Goal: Complete application form

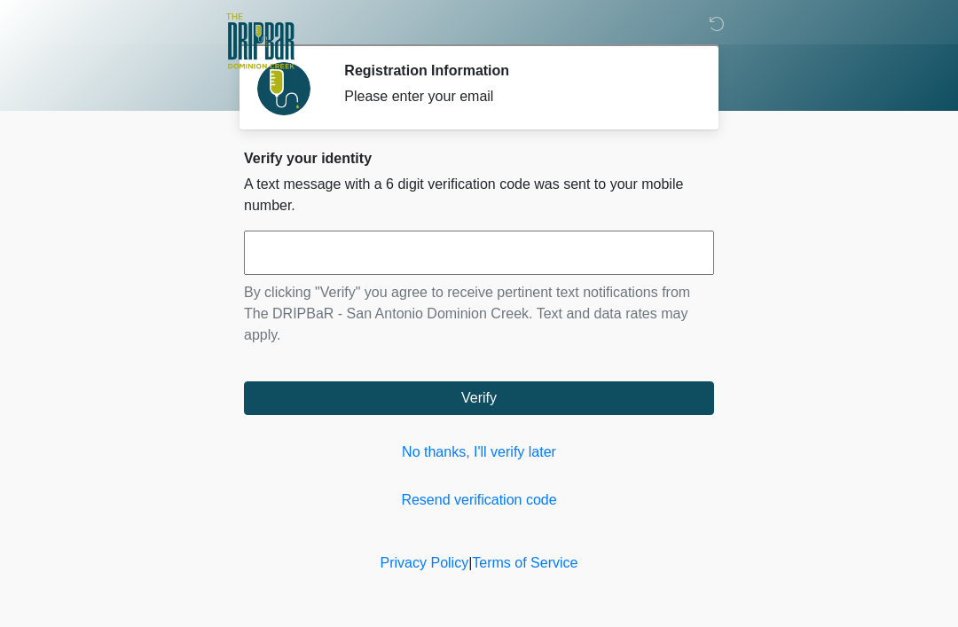
click at [290, 252] on input "text" at bounding box center [479, 253] width 470 height 44
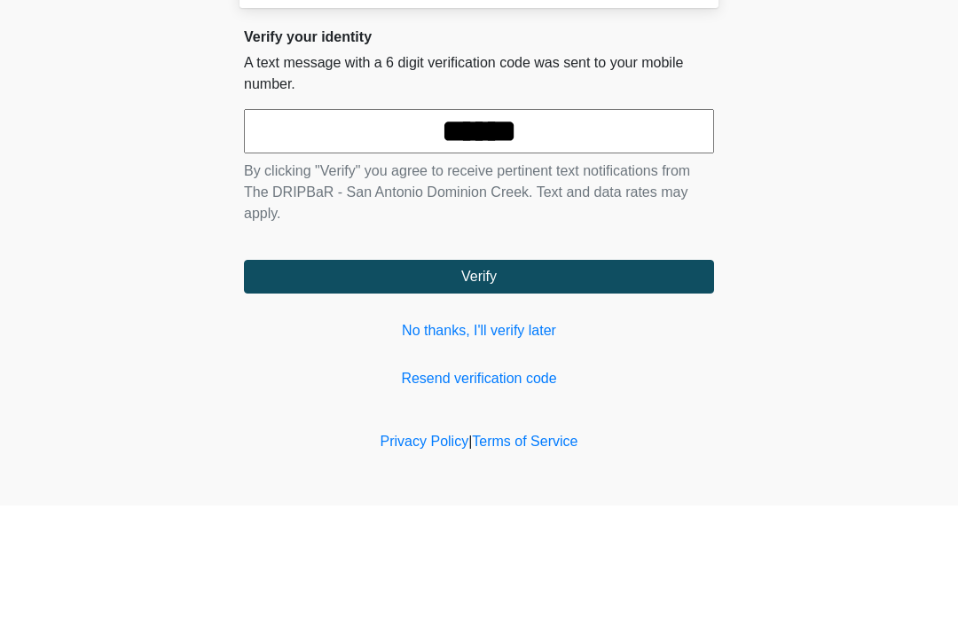
type input "******"
click at [795, 157] on body "‎ ‎ ‎ ‎ Registration Information Please enter your email Please connect to Wi-F…" at bounding box center [479, 313] width 958 height 627
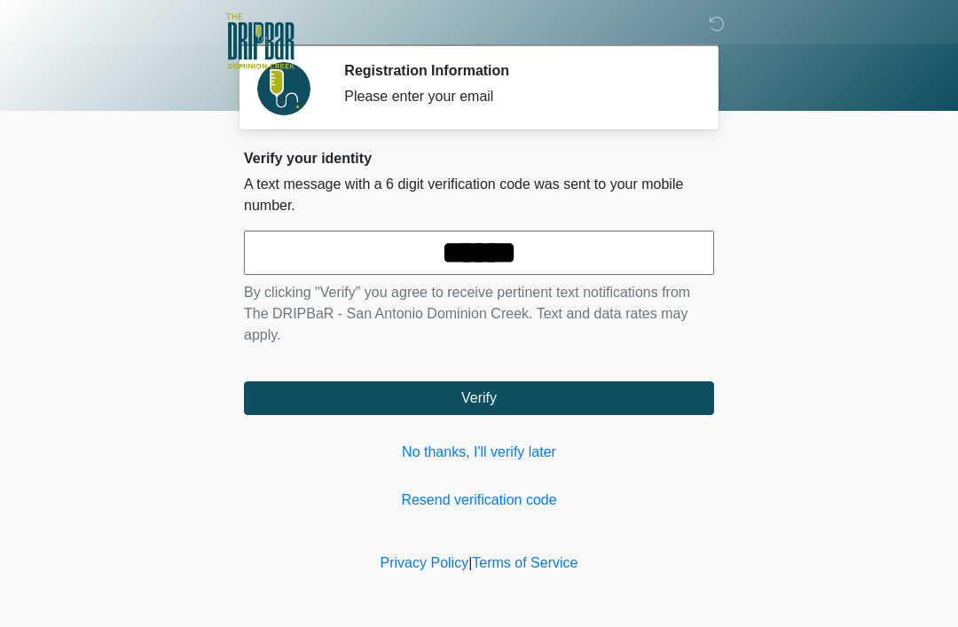
click at [447, 403] on button "Verify" at bounding box center [479, 398] width 470 height 34
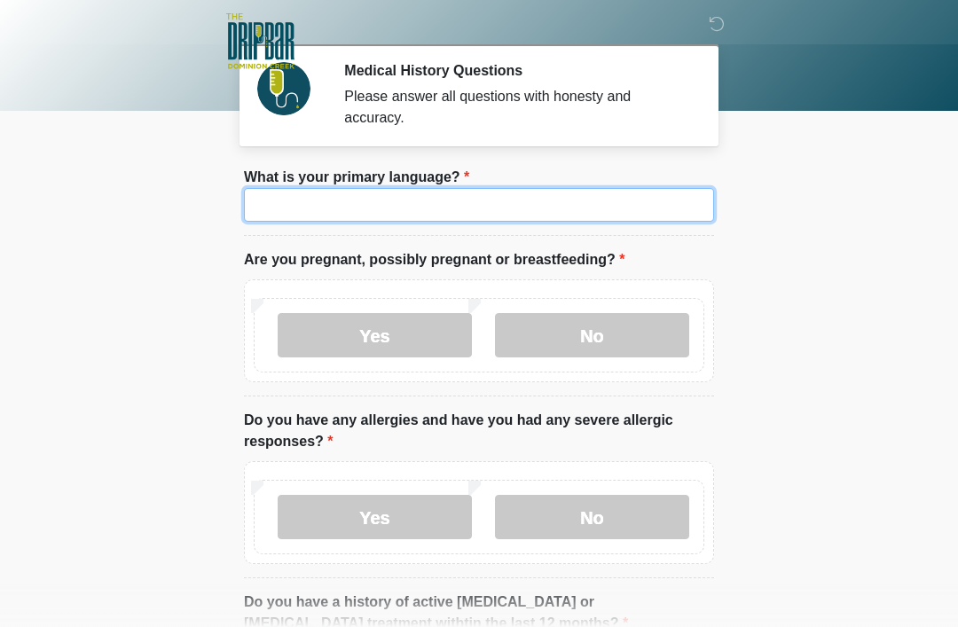
click at [337, 206] on input "What is your primary language?" at bounding box center [479, 205] width 470 height 34
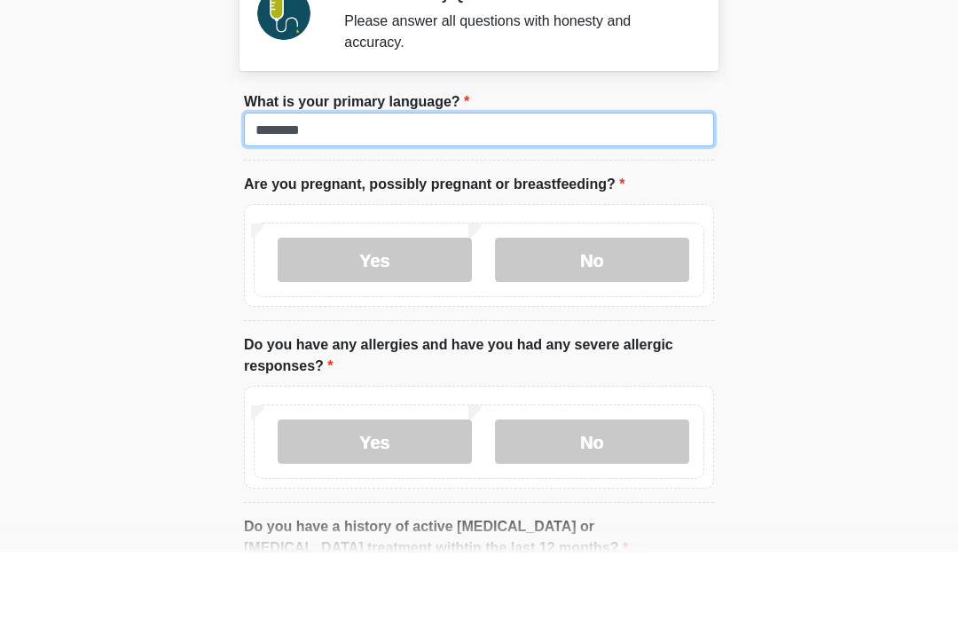
type input "*******"
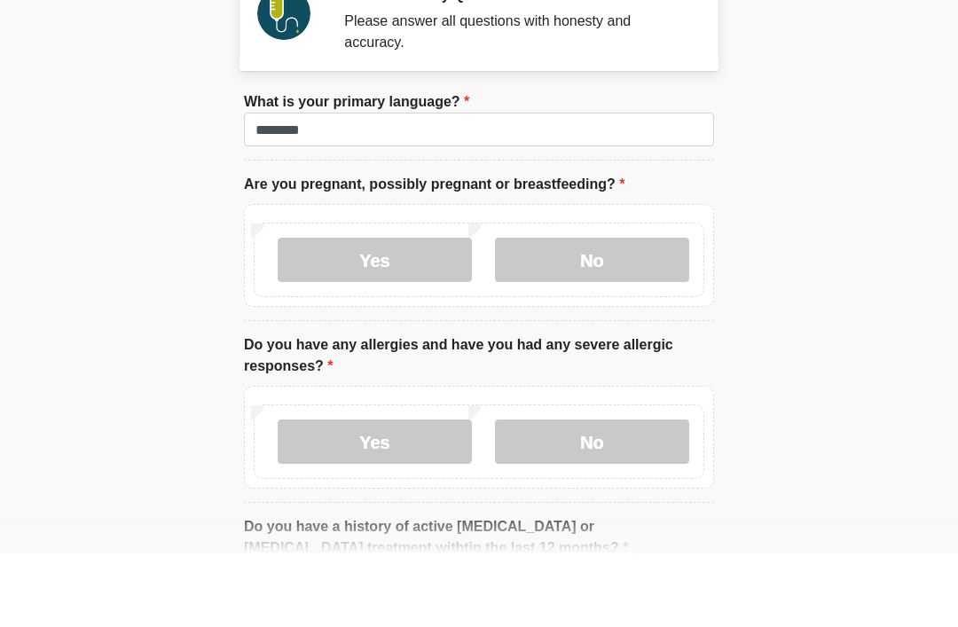
click at [614, 313] on label "No" at bounding box center [592, 335] width 194 height 44
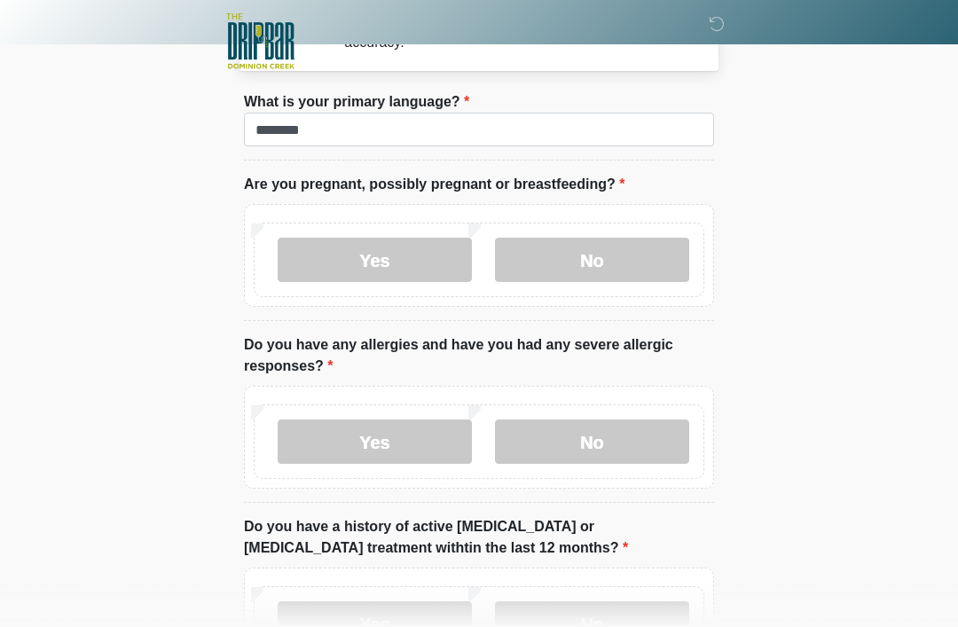
click at [593, 455] on label "No" at bounding box center [592, 441] width 194 height 44
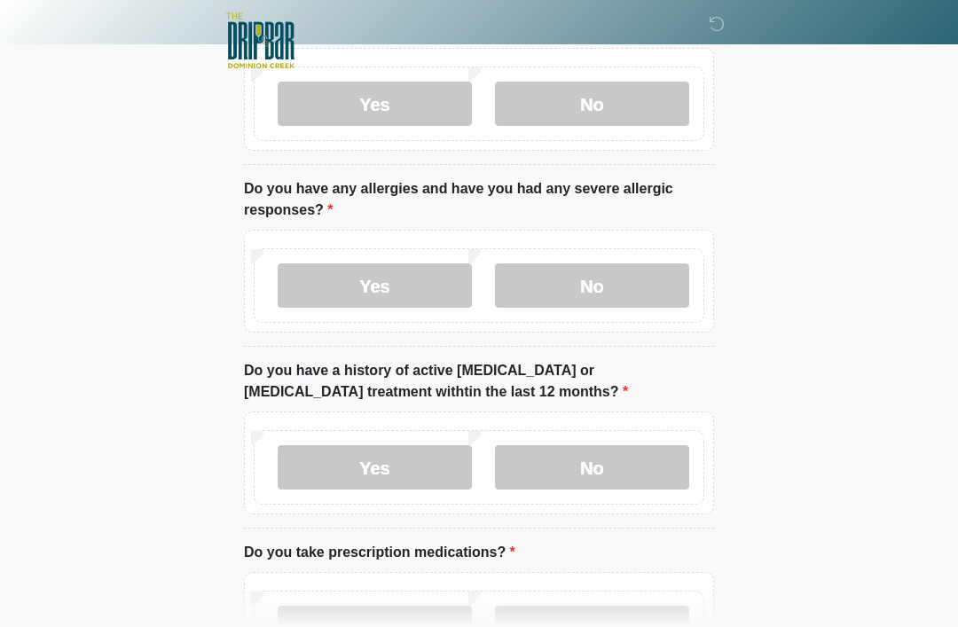
click at [610, 487] on label "No" at bounding box center [592, 468] width 194 height 44
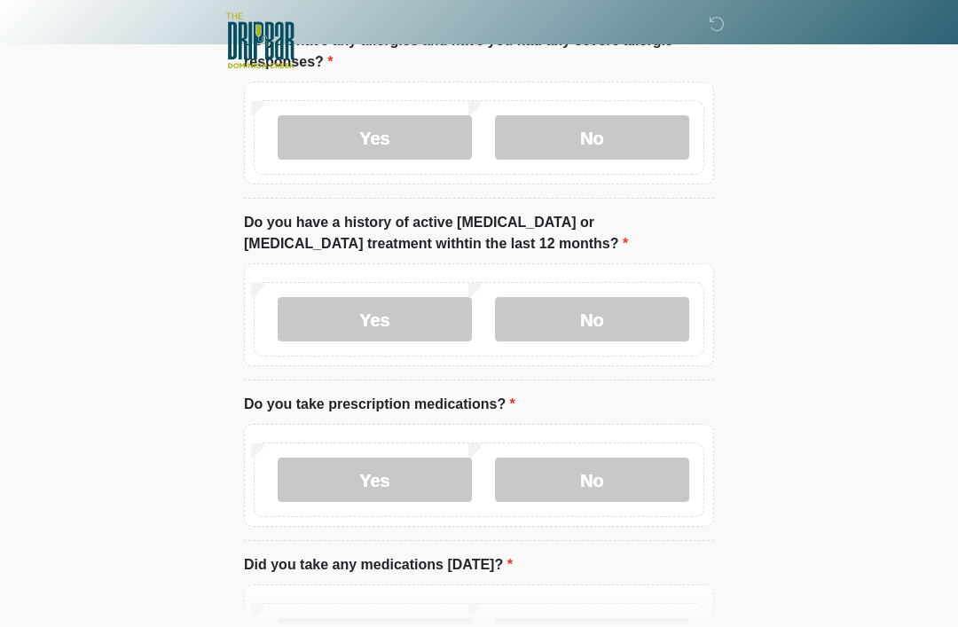
scroll to position [396, 0]
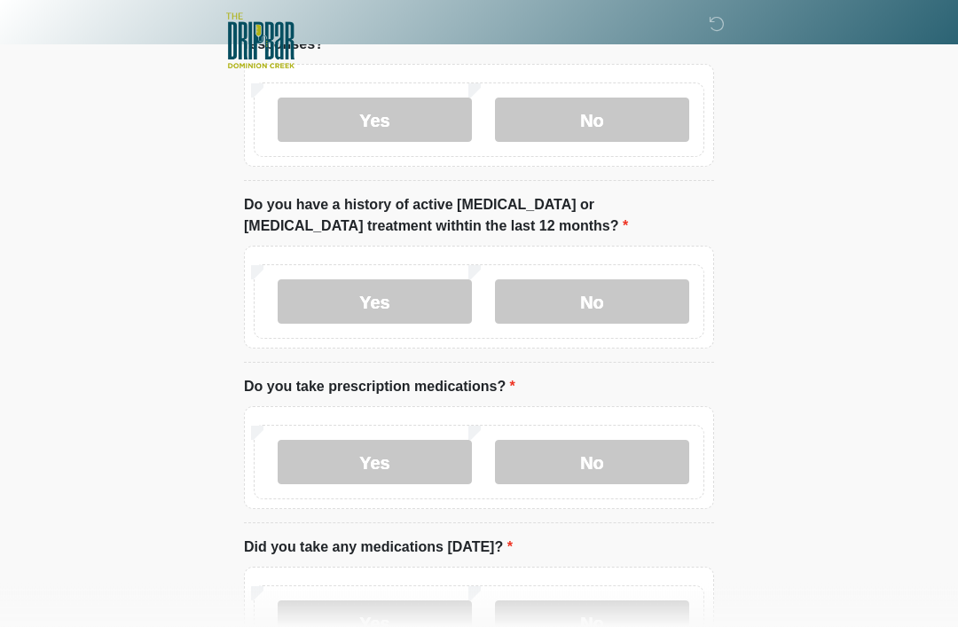
click at [383, 480] on label "Yes" at bounding box center [375, 463] width 194 height 44
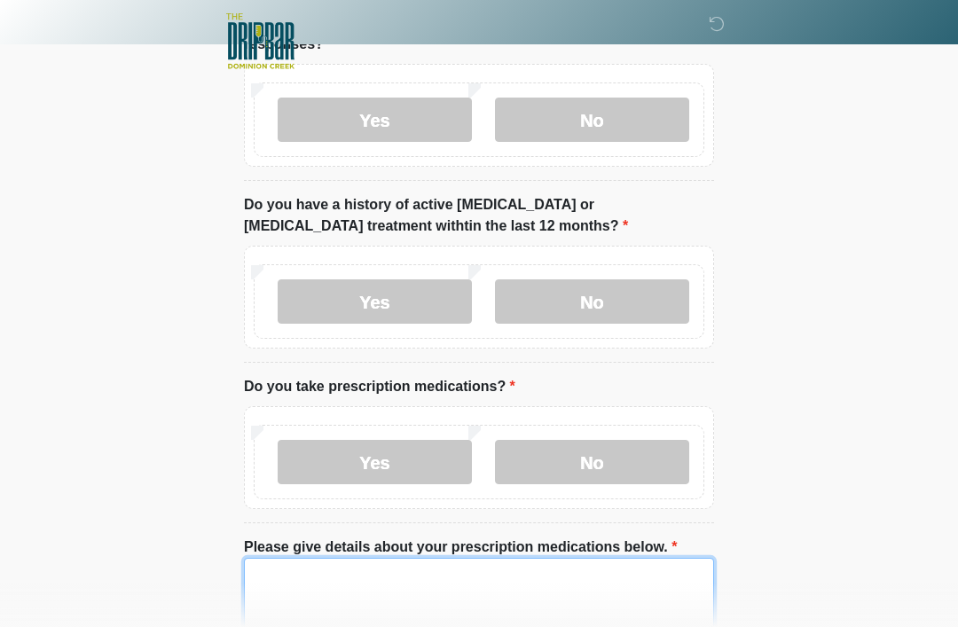
click at [311, 588] on textarea "Please give details about your prescription medications below." at bounding box center [479, 596] width 470 height 76
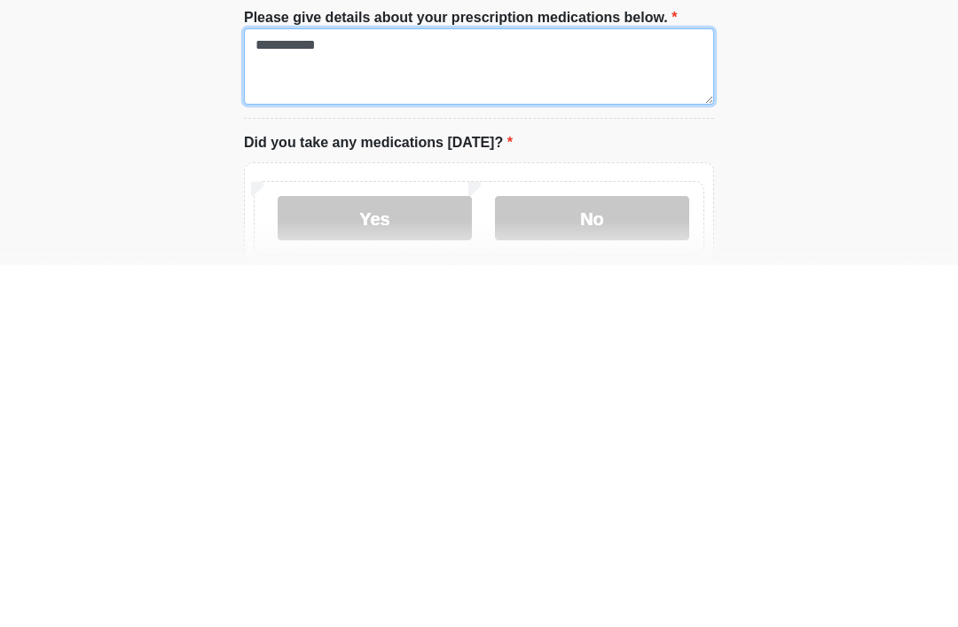
scroll to position [566, 0]
type textarea "**********"
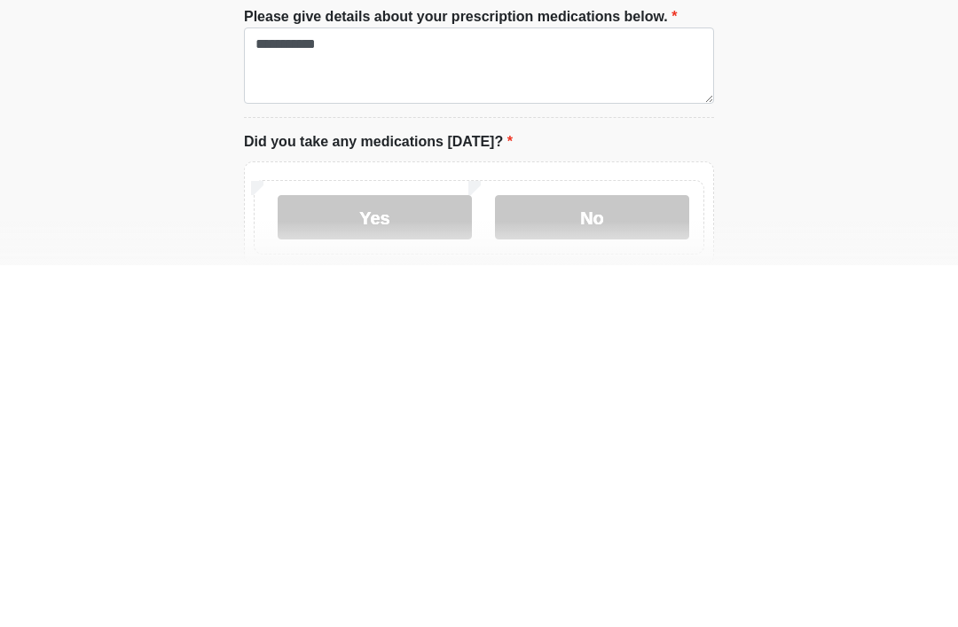
click at [643, 557] on label "No" at bounding box center [592, 579] width 194 height 44
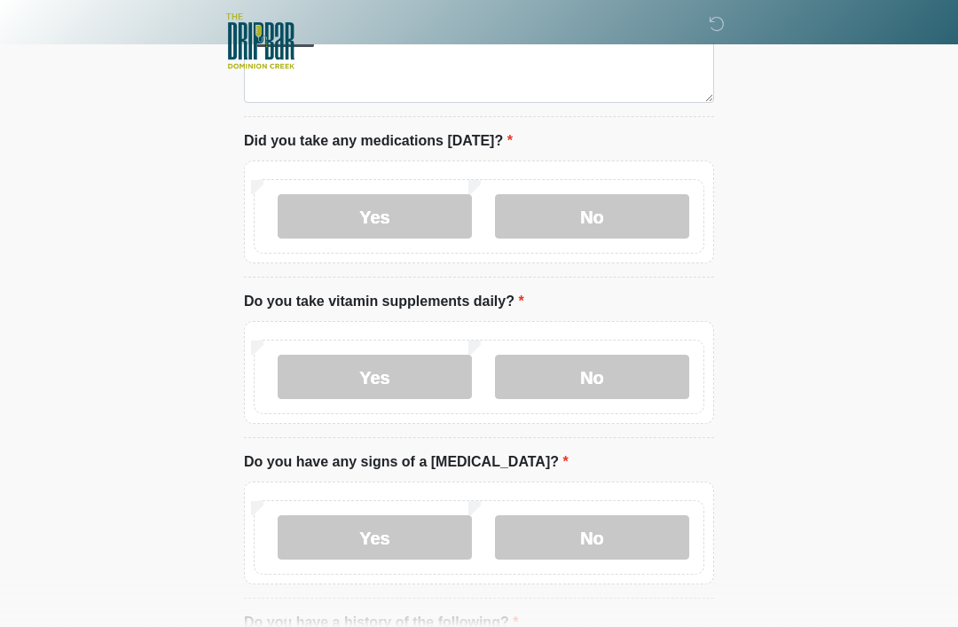
click at [429, 373] on label "Yes" at bounding box center [375, 377] width 194 height 44
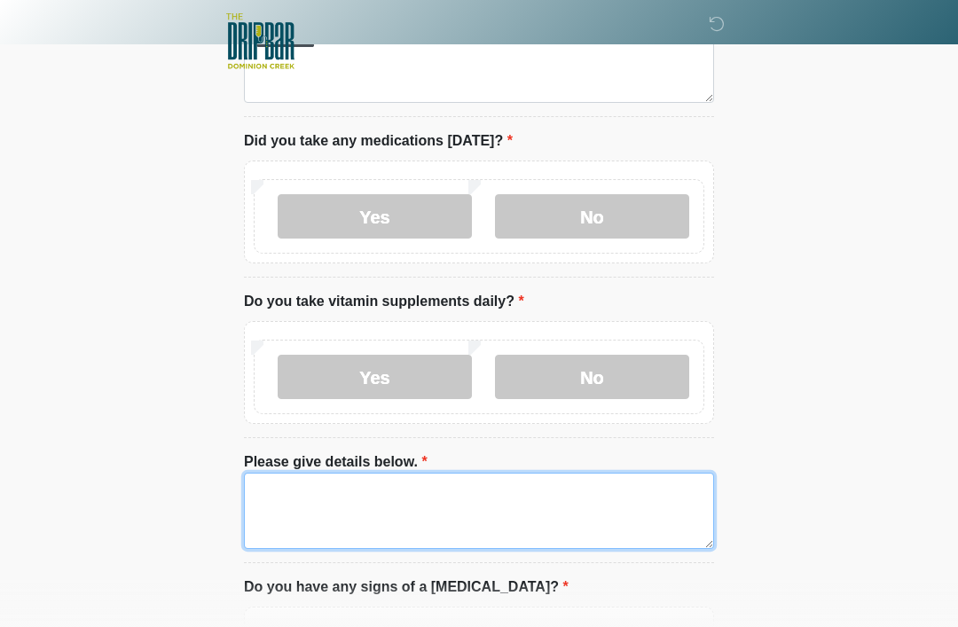
click at [341, 496] on textarea "Please give details below." at bounding box center [479, 511] width 470 height 76
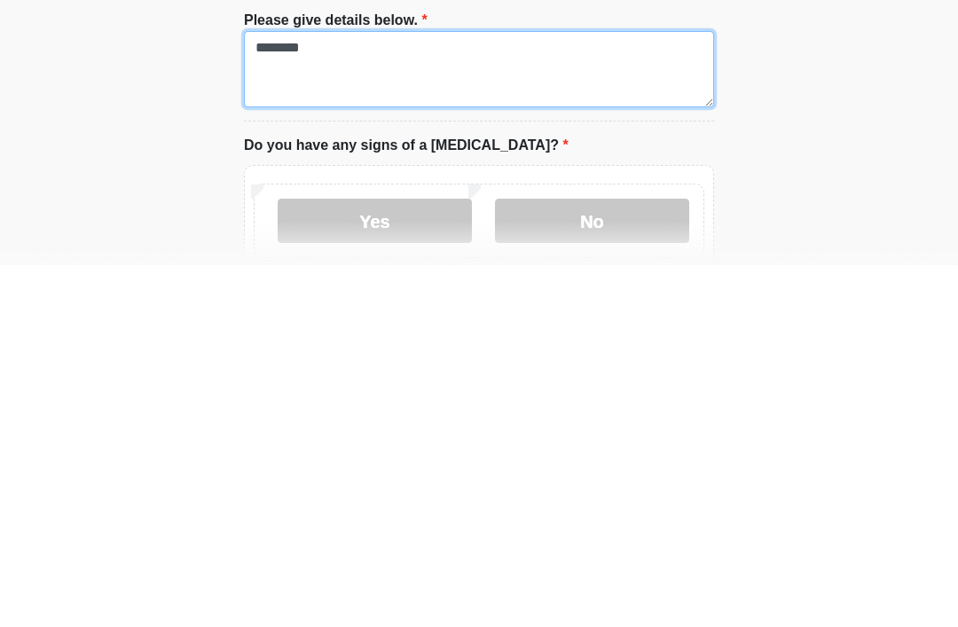
scroll to position [1022, 0]
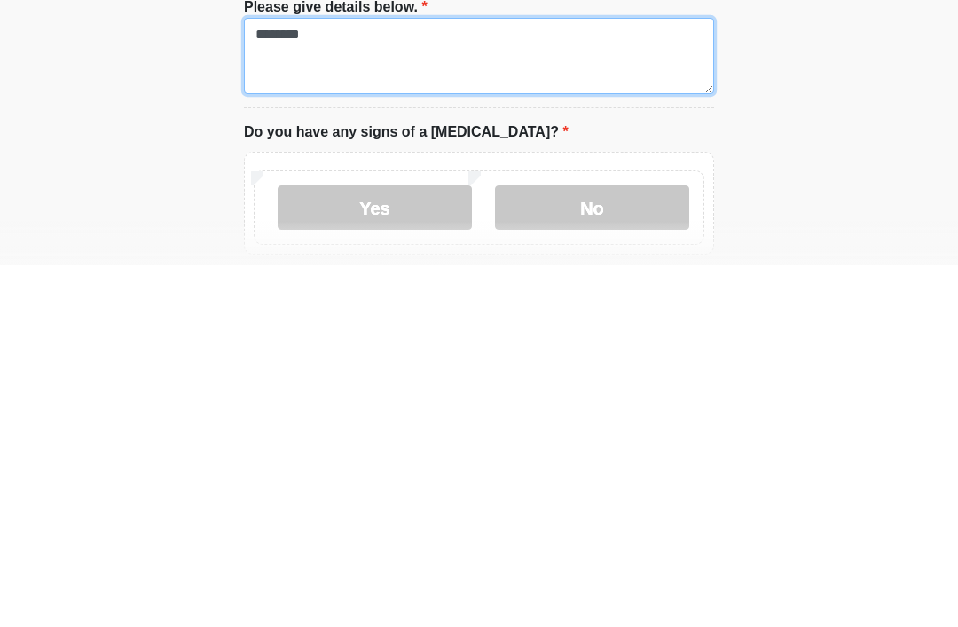
type textarea "********"
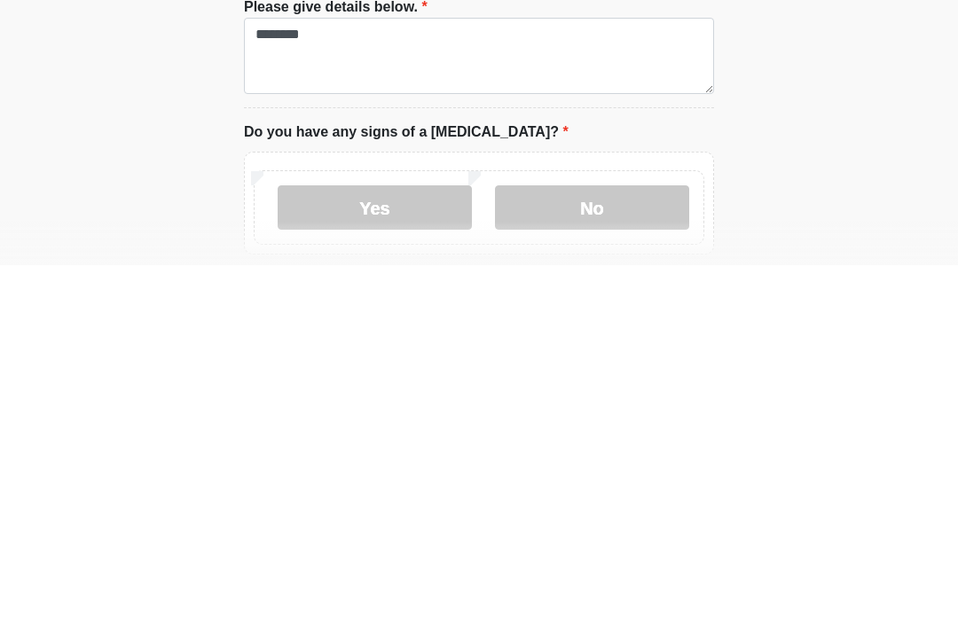
click at [576, 547] on label "No" at bounding box center [592, 569] width 194 height 44
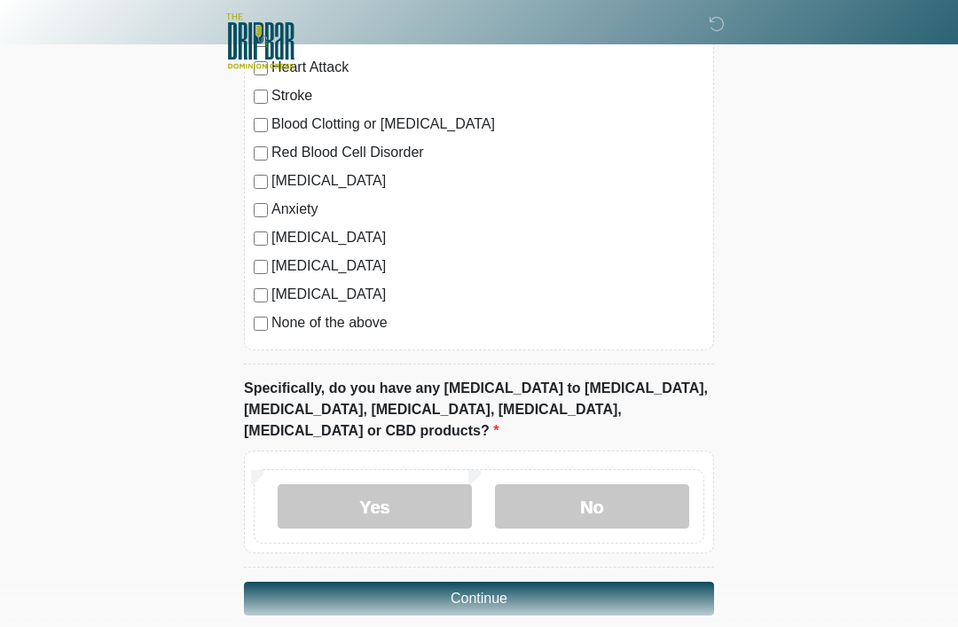
scroll to position [1728, 0]
click at [591, 490] on label "No" at bounding box center [592, 505] width 194 height 44
click at [537, 581] on button "Continue" at bounding box center [479, 598] width 470 height 34
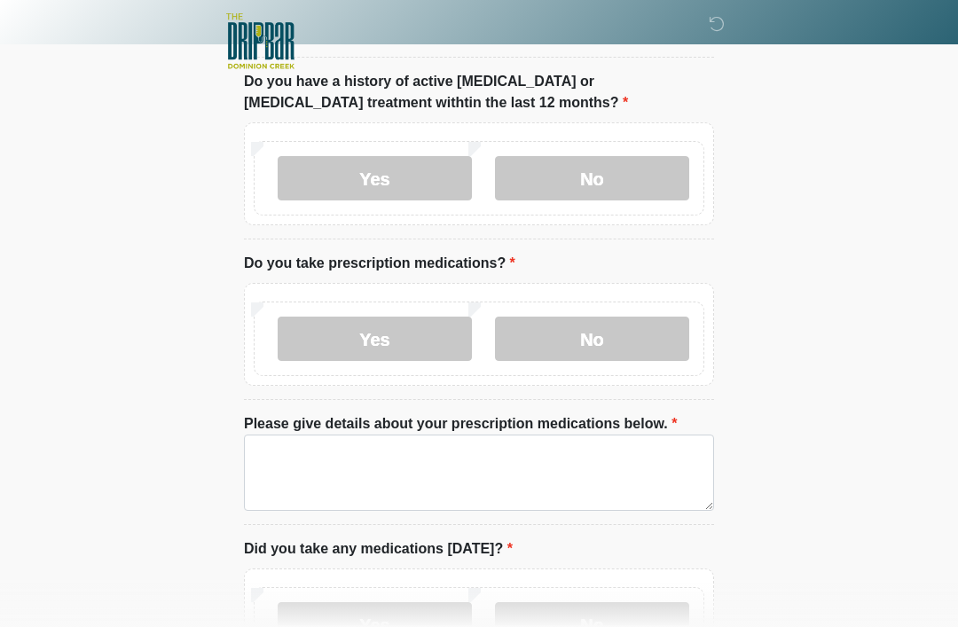
scroll to position [0, 0]
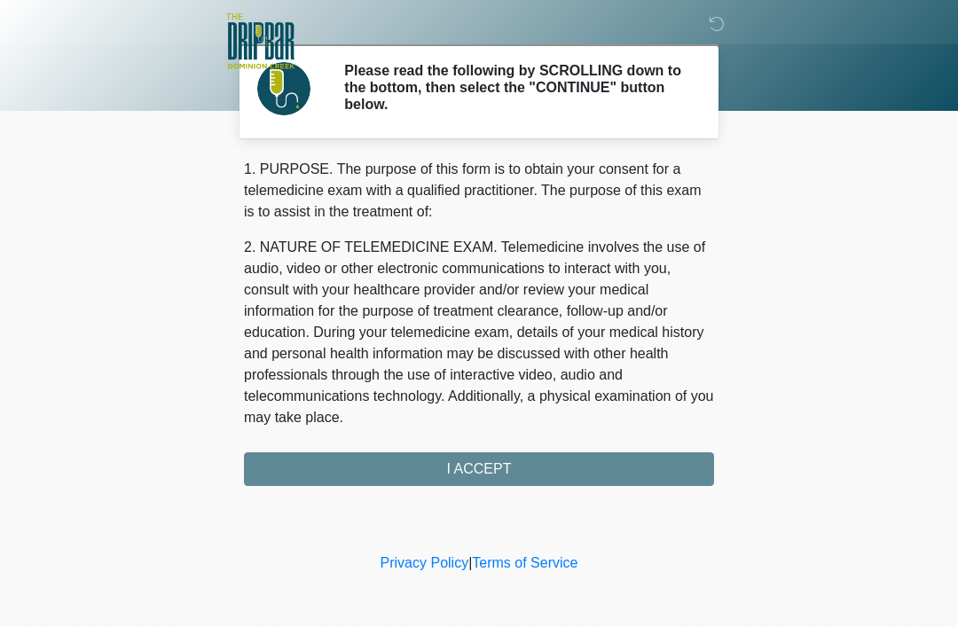
click at [507, 457] on div "1. PURPOSE. The purpose of this form is to obtain your consent for a telemedici…" at bounding box center [479, 322] width 470 height 327
click at [501, 462] on div "1. PURPOSE. The purpose of this form is to obtain your consent for a telemedici…" at bounding box center [479, 322] width 470 height 327
click at [378, 474] on div "1. PURPOSE. The purpose of this form is to obtain your consent for a telemedici…" at bounding box center [479, 322] width 470 height 327
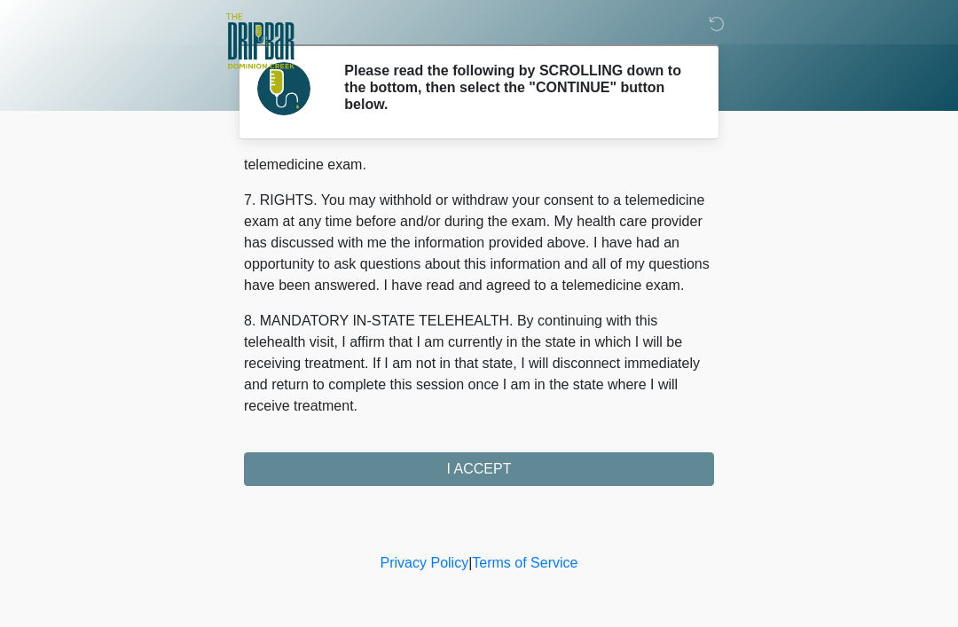
click at [445, 474] on button "I ACCEPT" at bounding box center [479, 469] width 470 height 34
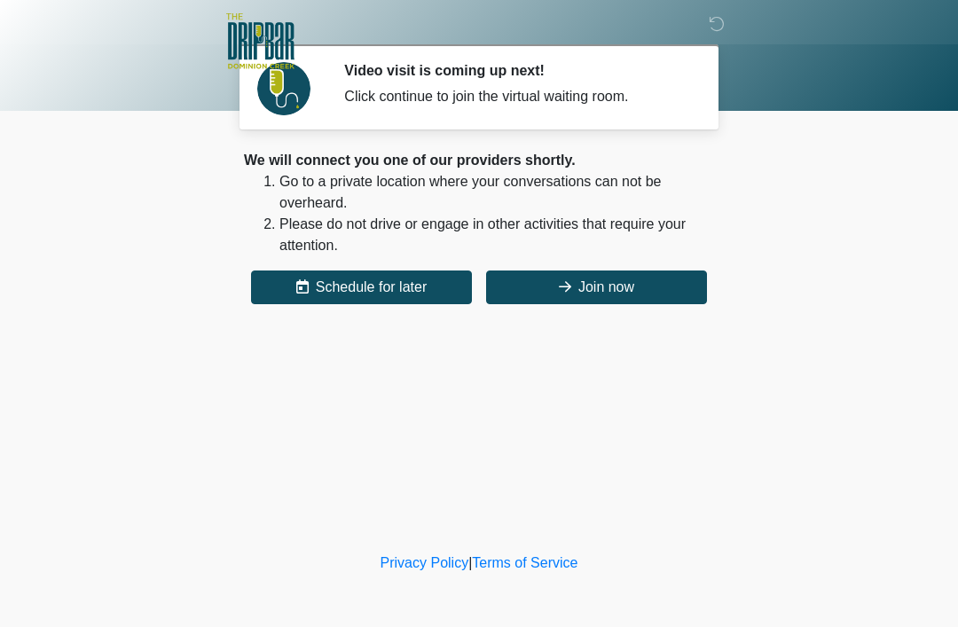
click at [617, 300] on button "Join now" at bounding box center [596, 287] width 221 height 34
